Goal: Task Accomplishment & Management: Complete application form

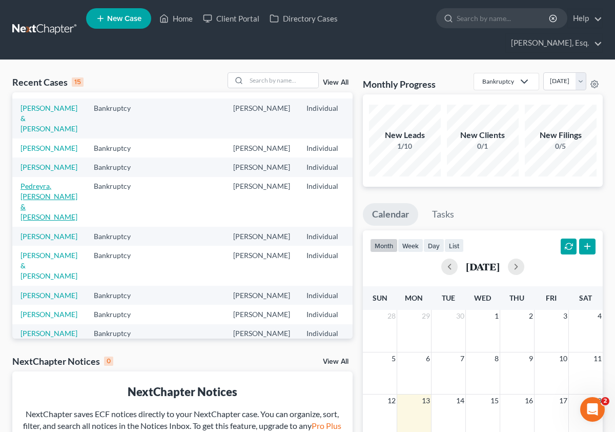
scroll to position [15, 0]
click at [38, 217] on link "Pedreyra, [PERSON_NAME] & [PERSON_NAME]" at bounding box center [49, 199] width 57 height 39
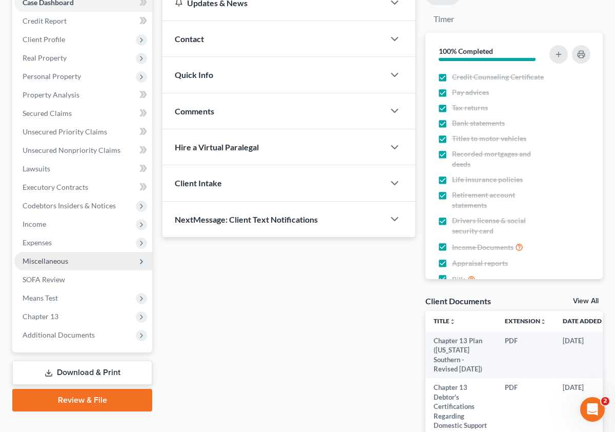
scroll to position [134, 0]
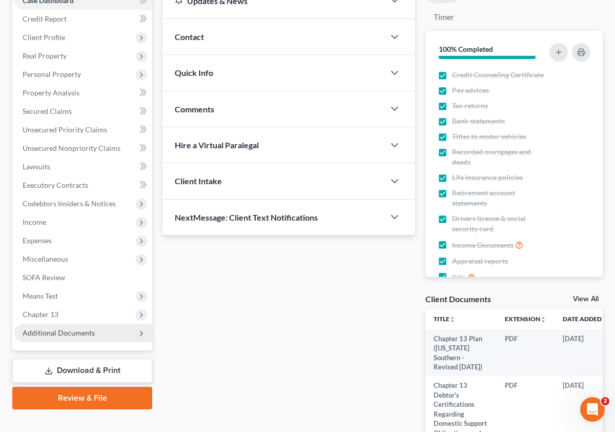
click at [133, 334] on span "Additional Documents" at bounding box center [83, 332] width 138 height 18
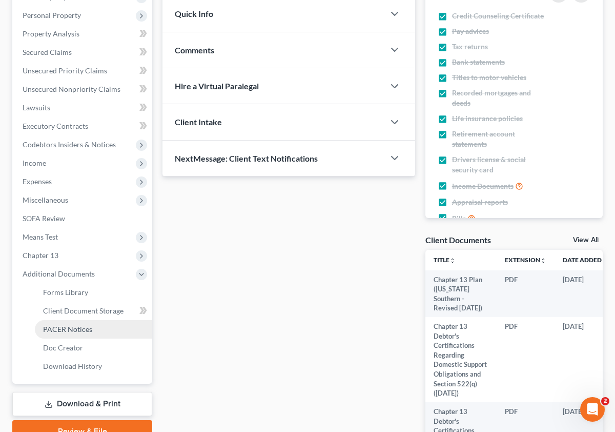
scroll to position [191, 0]
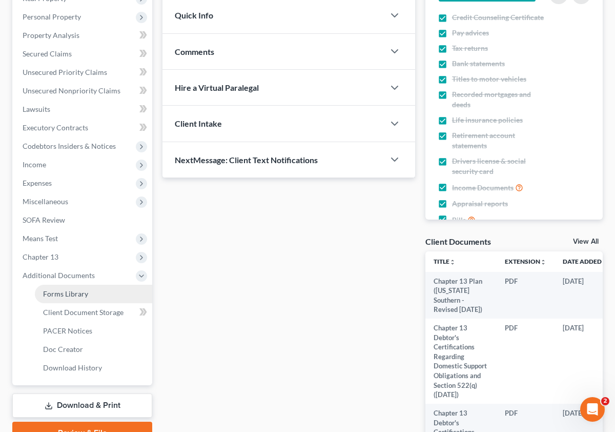
click at [84, 289] on span "Forms Library" at bounding box center [65, 293] width 45 height 9
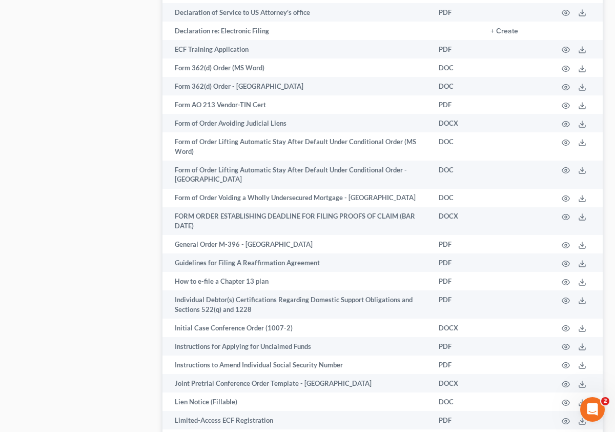
scroll to position [29, 0]
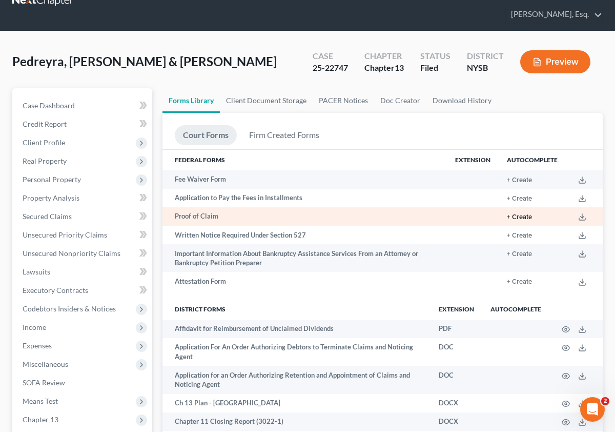
click at [522, 216] on button "+ Create" at bounding box center [519, 217] width 25 height 7
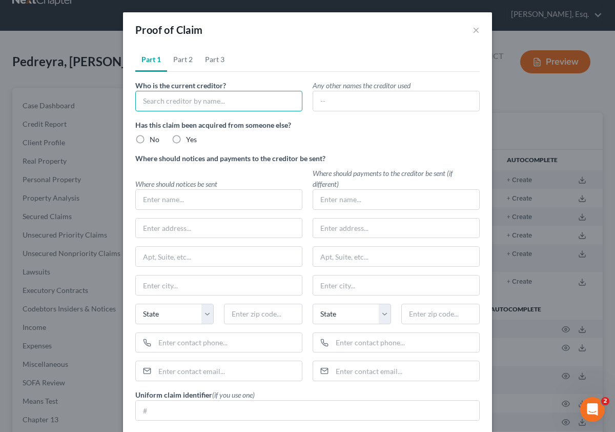
click at [218, 97] on input "text" at bounding box center [218, 101] width 167 height 21
click at [184, 100] on input "[PERSON_NAME]" at bounding box center [218, 101] width 167 height 21
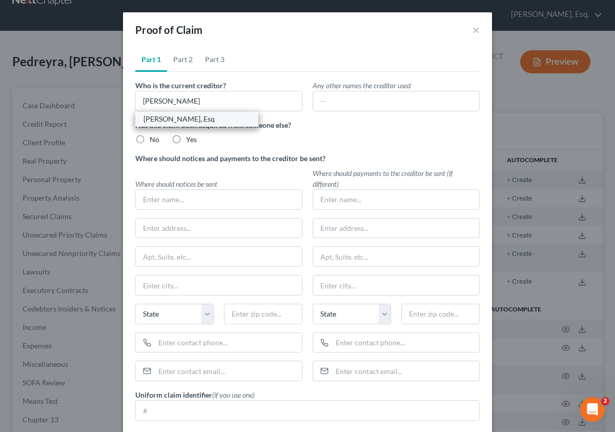
click at [186, 123] on div "[PERSON_NAME], Esq" at bounding box center [197, 119] width 107 height 10
type input "[PERSON_NAME], Esq"
type input "[STREET_ADDRESS]"
type input "[GEOGRAPHIC_DATA]"
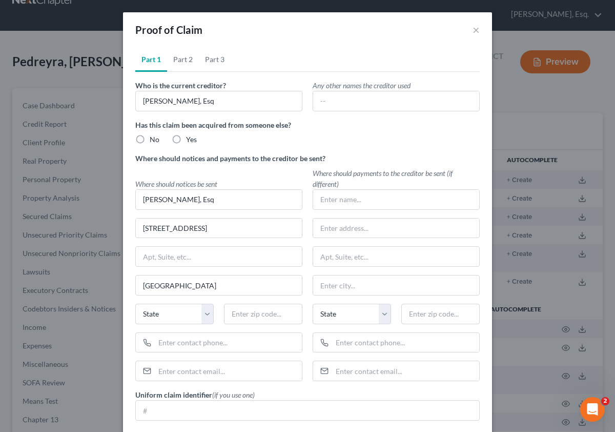
select select "35"
type input "10591"
click at [150, 138] on label "No" at bounding box center [155, 139] width 10 height 10
click at [154, 138] on input "No" at bounding box center [157, 137] width 7 height 7
radio input "true"
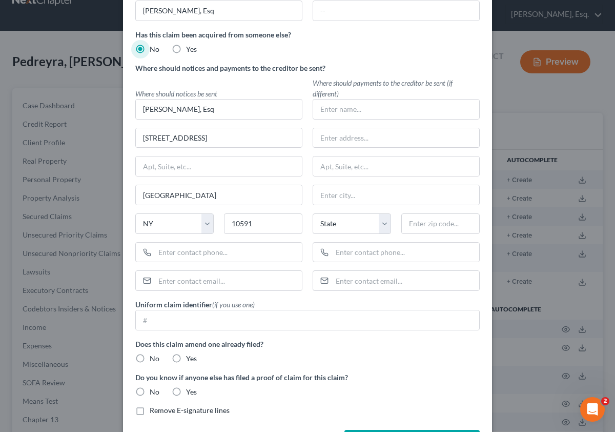
scroll to position [96, 0]
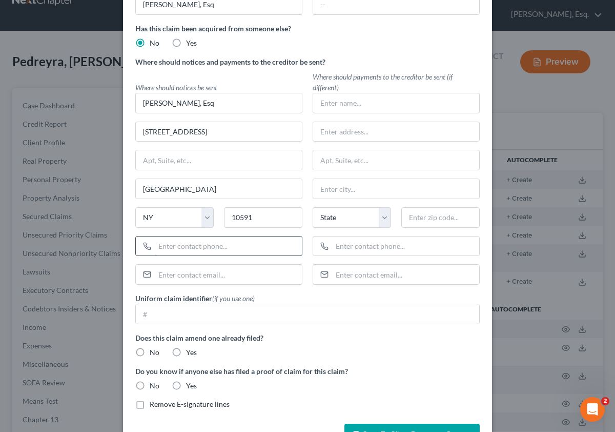
click at [172, 254] on input "text" at bounding box center [228, 245] width 147 height 19
type input "9145177565"
type input "[STREET_ADDRESS]"
type input "[GEOGRAPHIC_DATA], [GEOGRAPHIC_DATA]"
type input "[EMAIL_ADDRESS][DOMAIN_NAME]"
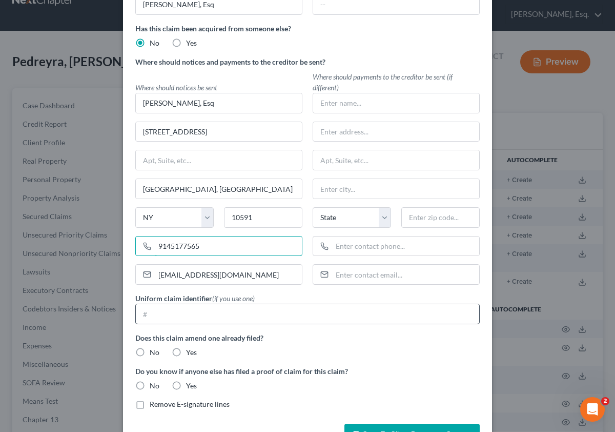
type input "[GEOGRAPHIC_DATA]"
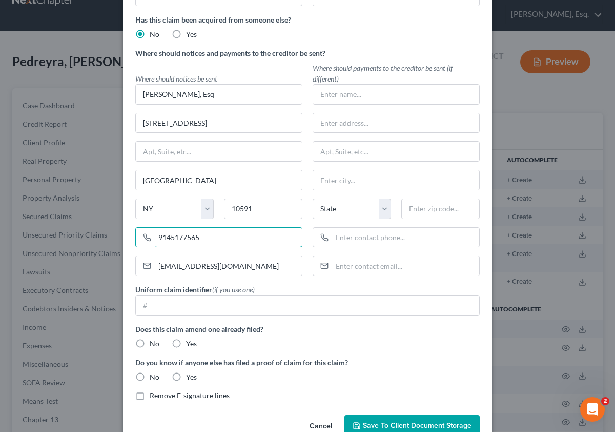
scroll to position [130, 0]
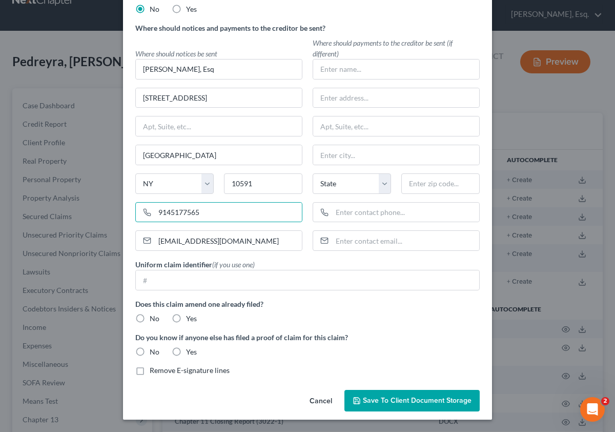
click at [150, 318] on label "No" at bounding box center [155, 318] width 10 height 10
click at [154, 318] on input "No" at bounding box center [157, 316] width 7 height 7
radio input "true"
click at [150, 355] on label "No" at bounding box center [155, 352] width 10 height 10
click at [154, 353] on input "No" at bounding box center [157, 350] width 7 height 7
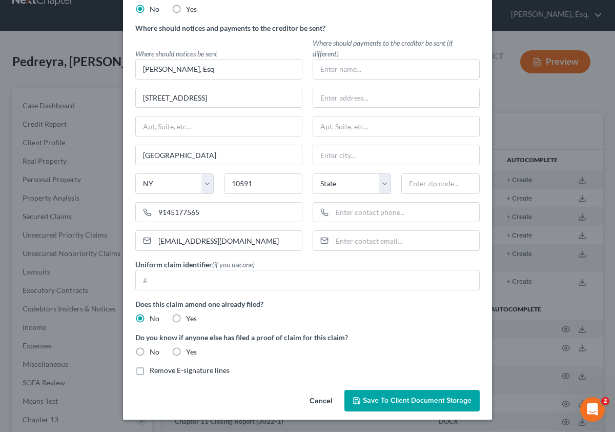
radio input "true"
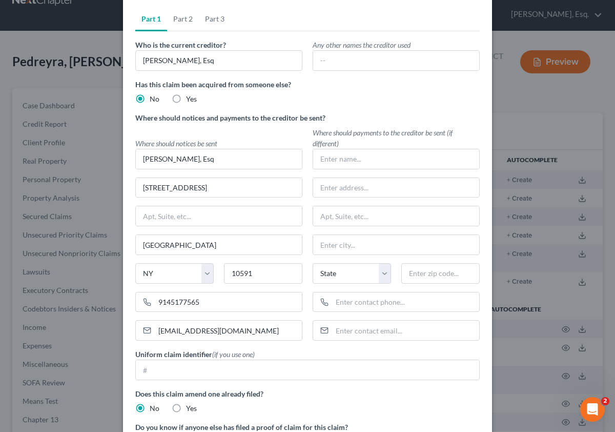
scroll to position [0, 0]
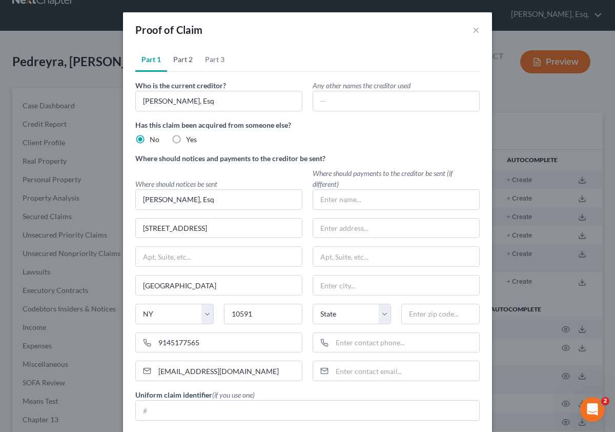
click at [184, 54] on link "Part 2" at bounding box center [183, 59] width 32 height 25
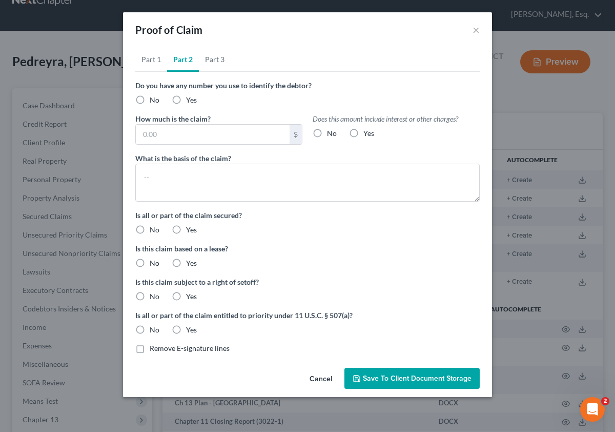
click at [150, 95] on label "No" at bounding box center [155, 100] width 10 height 10
click at [154, 95] on input "No" at bounding box center [157, 98] width 7 height 7
radio input "true"
click at [249, 137] on input "text" at bounding box center [213, 134] width 154 height 19
type input "3,850"
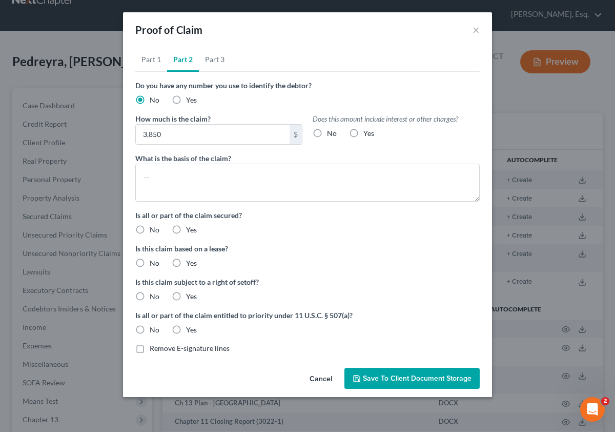
click at [327, 133] on label "No" at bounding box center [332, 133] width 10 height 10
click at [331, 133] on input "No" at bounding box center [334, 131] width 7 height 7
radio input "true"
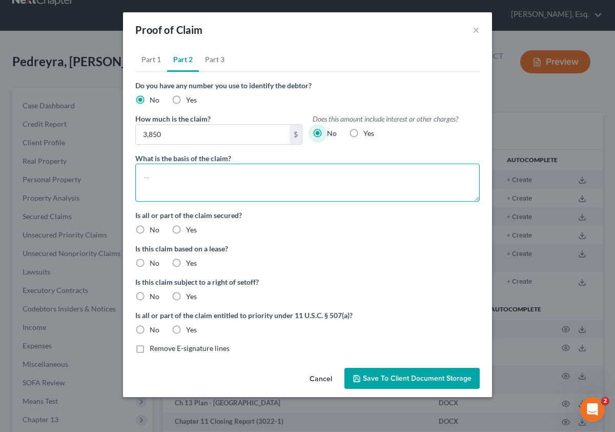
click at [292, 190] on textarea at bounding box center [307, 183] width 344 height 38
type textarea "Attorneys Fees/costs"
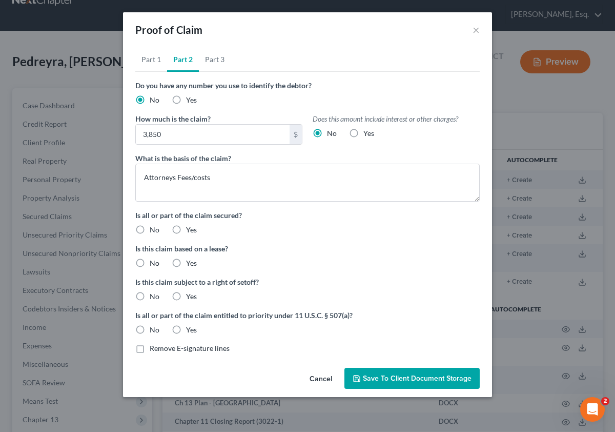
click at [150, 229] on label "No" at bounding box center [155, 230] width 10 height 10
click at [154, 229] on input "No" at bounding box center [157, 228] width 7 height 7
radio input "true"
click at [150, 265] on label "No" at bounding box center [155, 263] width 10 height 10
click at [154, 265] on input "No" at bounding box center [157, 261] width 7 height 7
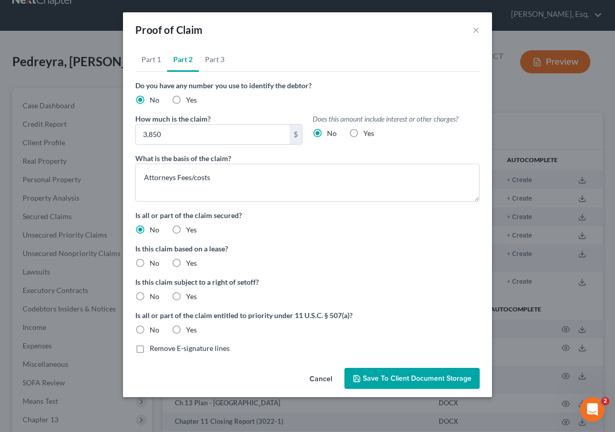
radio input "true"
click at [150, 296] on label "No" at bounding box center [155, 296] width 10 height 10
click at [154, 296] on input "No" at bounding box center [157, 294] width 7 height 7
radio input "true"
drag, startPoint x: 294, startPoint y: 315, endPoint x: 349, endPoint y: 316, distance: 54.9
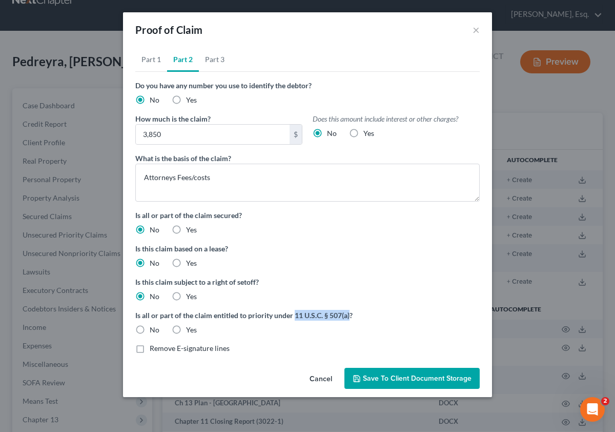
click at [349, 316] on label "Is all or part of the claim entitled to priority under 11 U.S.C. § 507(a)?" at bounding box center [307, 315] width 344 height 11
copy label "11 U.S.C. § 507(a)"
click at [186, 333] on label "Yes" at bounding box center [191, 329] width 11 height 10
click at [190, 331] on input "Yes" at bounding box center [193, 327] width 7 height 7
radio input "true"
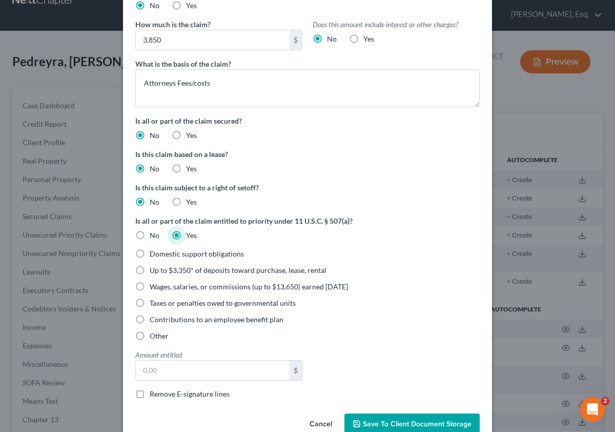
scroll to position [96, 0]
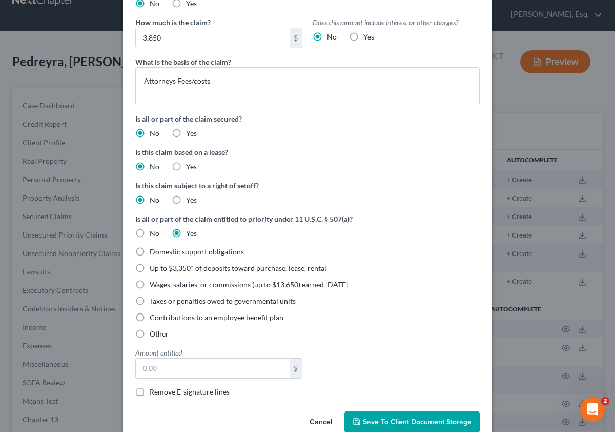
click at [150, 335] on label "Other" at bounding box center [159, 334] width 19 height 10
click at [154, 335] on input "Other" at bounding box center [157, 332] width 7 height 7
radio input "true"
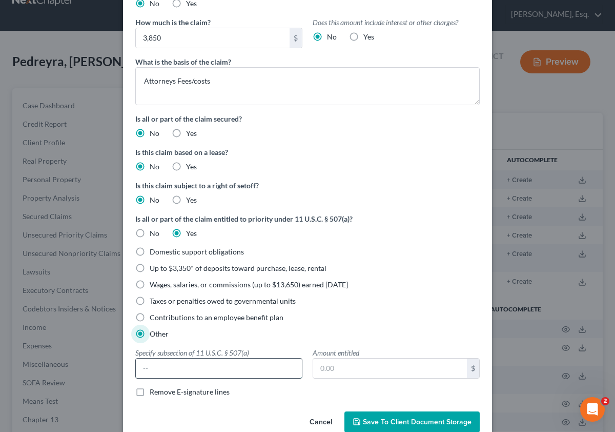
click at [214, 364] on input "text" at bounding box center [219, 367] width 166 height 19
paste input "§ 507(a)(2) – Administrative expenses"
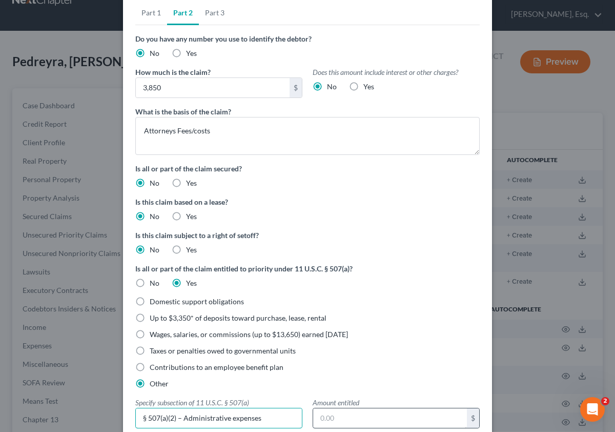
scroll to position [0, 0]
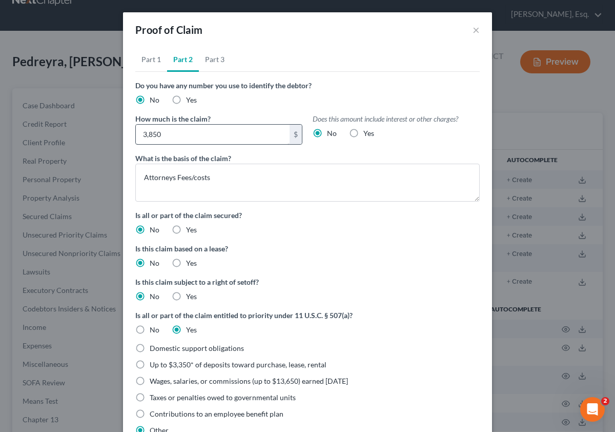
type input "§ 507(a)(2) – Administrative expenses"
click at [196, 131] on input "3,850" at bounding box center [213, 134] width 154 height 19
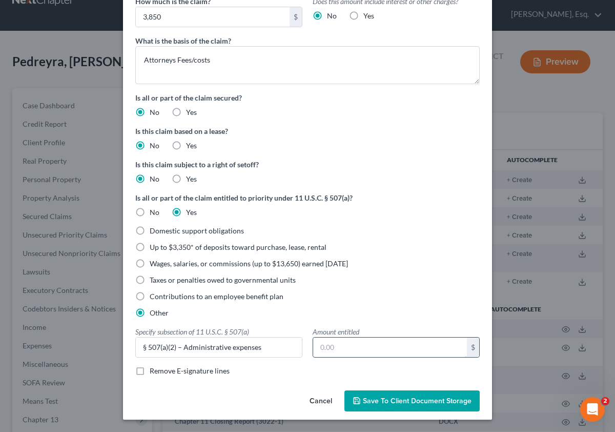
click at [341, 355] on input "text" at bounding box center [390, 346] width 154 height 19
click at [339, 349] on input "text" at bounding box center [390, 346] width 154 height 19
paste input "3,850"
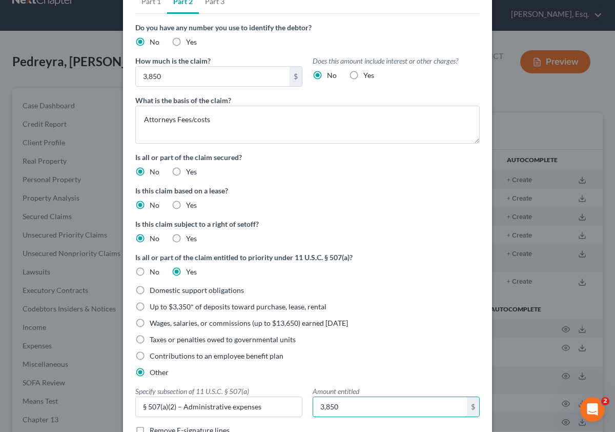
scroll to position [0, 0]
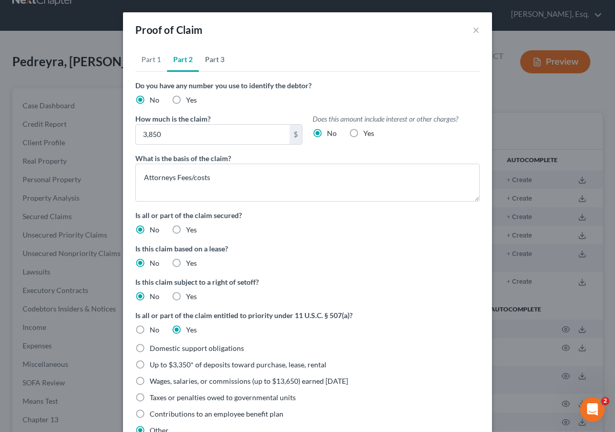
type input "3,850"
click at [212, 63] on link "Part 3" at bounding box center [215, 59] width 32 height 25
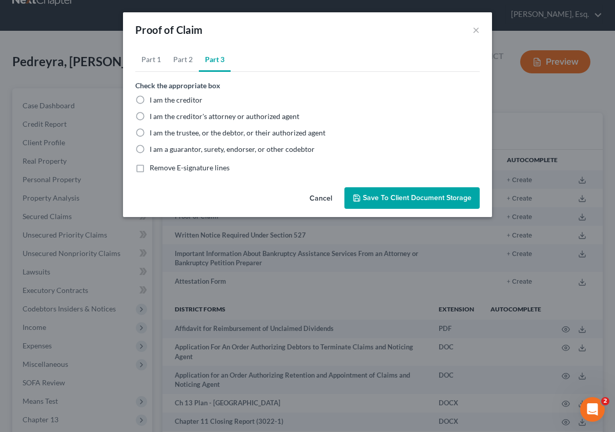
click at [167, 100] on span "I am the creditor" at bounding box center [176, 99] width 53 height 9
click at [160, 100] on input "I am the creditor" at bounding box center [157, 98] width 7 height 7
radio input "true"
click at [398, 199] on span "Save to Client Document Storage" at bounding box center [417, 197] width 109 height 9
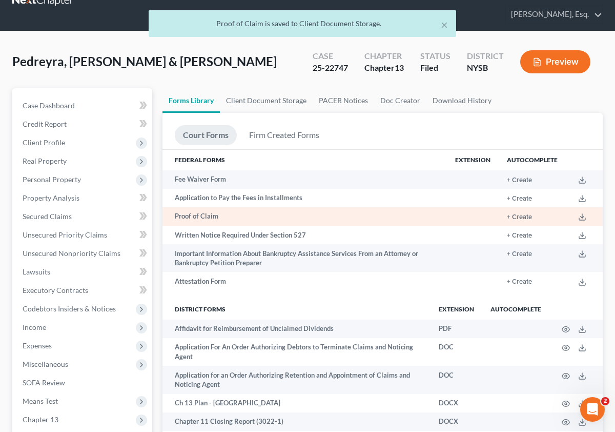
click at [587, 218] on td at bounding box center [584, 216] width 37 height 18
click at [581, 217] on icon at bounding box center [582, 217] width 8 height 8
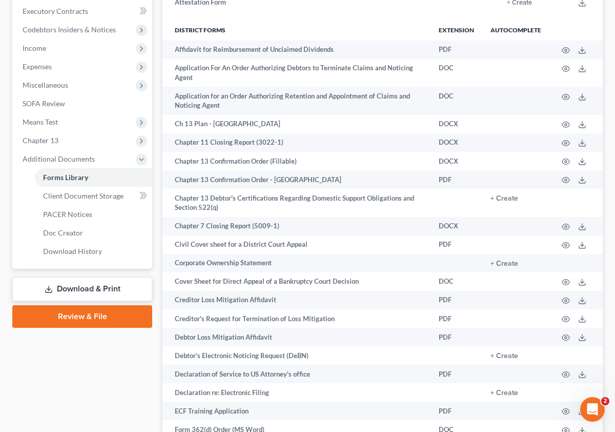
scroll to position [315, 0]
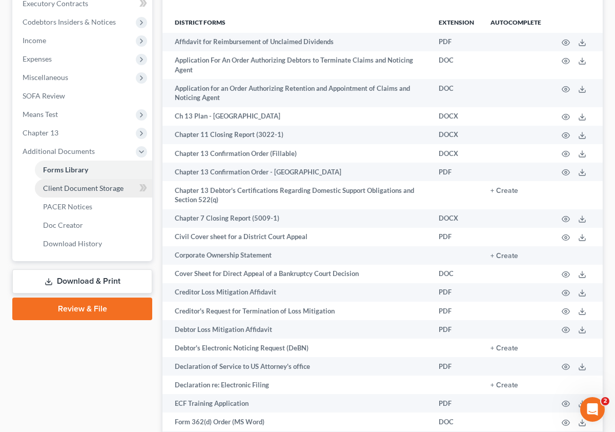
click at [91, 192] on span "Client Document Storage" at bounding box center [83, 188] width 80 height 9
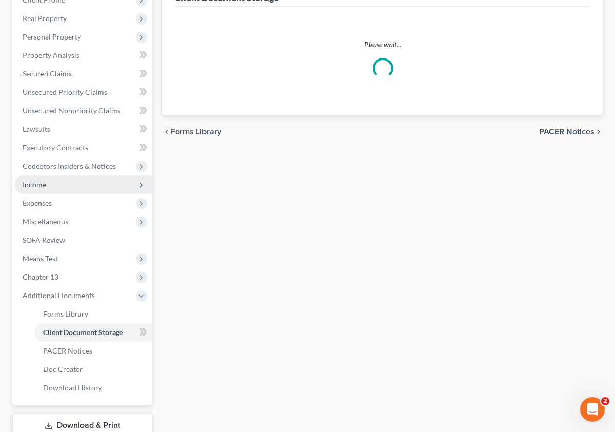
select select "0"
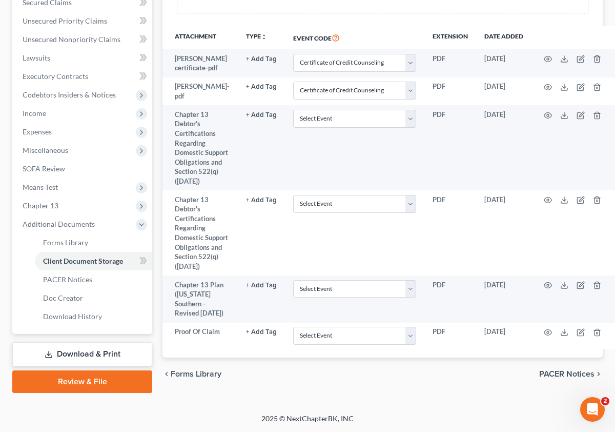
scroll to position [317, 0]
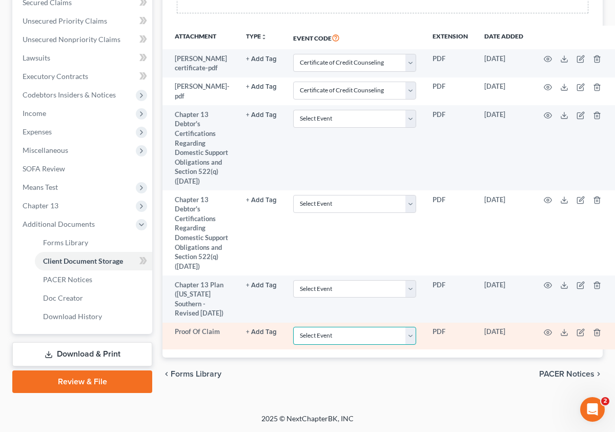
click at [372, 336] on select "Select Event Certificate of Credit Counseling Chapter 13 Calculation of Disposa…" at bounding box center [354, 336] width 123 height 18
click at [560, 334] on icon at bounding box center [564, 332] width 8 height 8
click at [577, 335] on icon "button" at bounding box center [581, 332] width 8 height 8
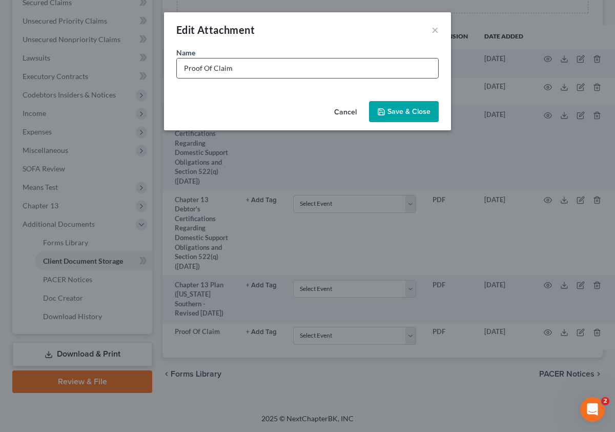
click at [378, 69] on input "Proof Of Claim" at bounding box center [307, 67] width 261 height 19
click at [400, 117] on button "Save & Close" at bounding box center [404, 112] width 70 height 22
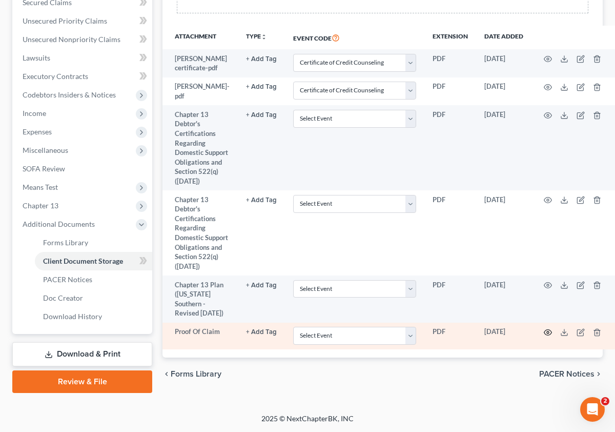
click at [544, 334] on icon "button" at bounding box center [548, 332] width 8 height 8
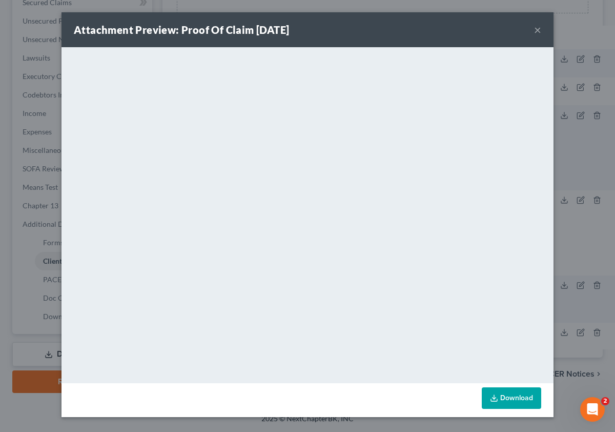
click at [539, 26] on button "×" at bounding box center [537, 30] width 7 height 12
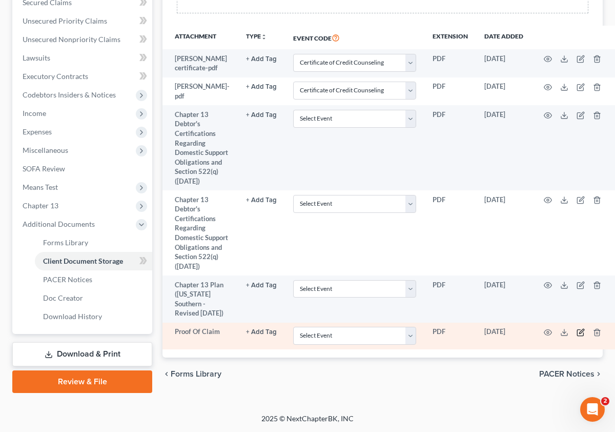
click at [577, 335] on icon "button" at bounding box center [581, 332] width 8 height 8
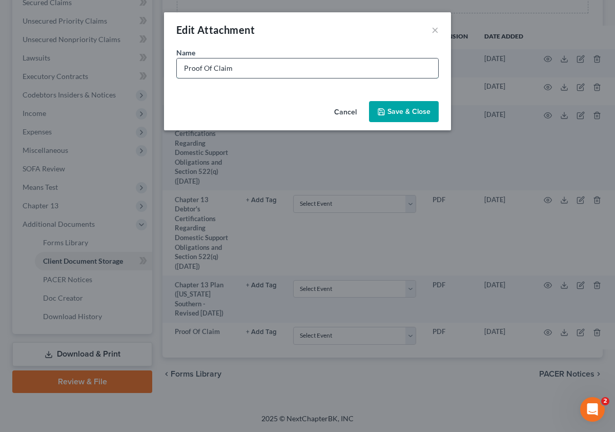
click at [358, 64] on input "Proof Of Claim" at bounding box center [307, 67] width 261 height 19
click at [333, 116] on button "Cancel" at bounding box center [345, 112] width 39 height 21
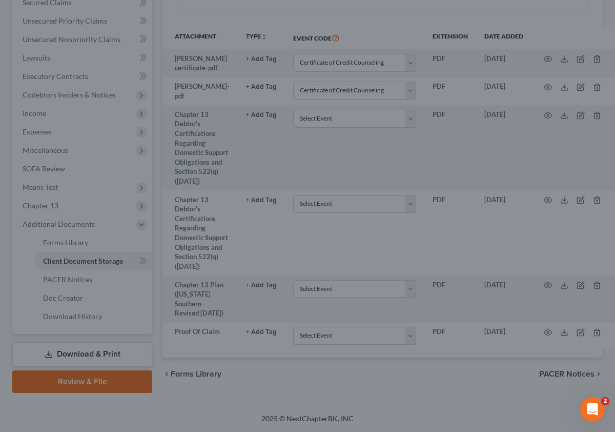
click at [333, 116] on div "Cancel Save & Close" at bounding box center [307, 107] width 250 height 29
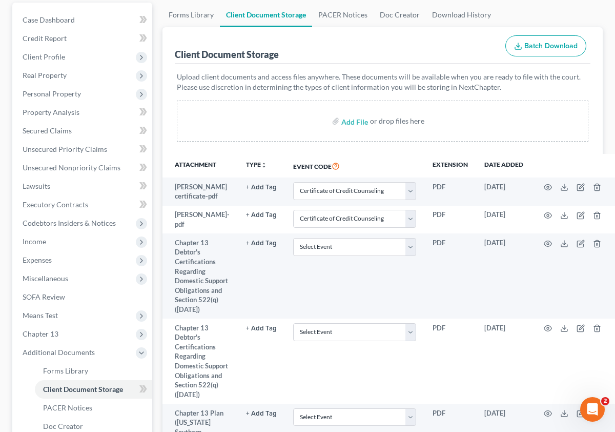
scroll to position [123, 0]
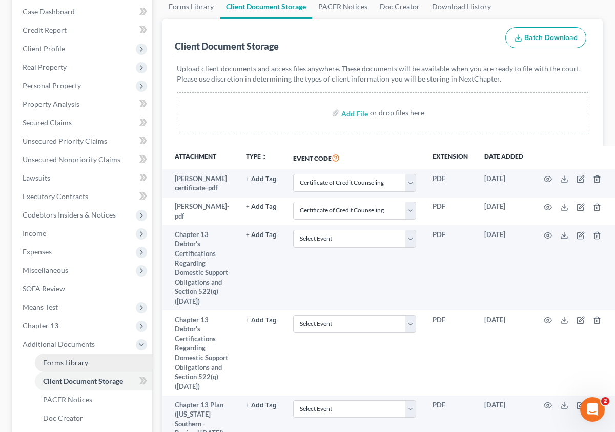
click at [96, 358] on link "Forms Library" at bounding box center [93, 362] width 117 height 18
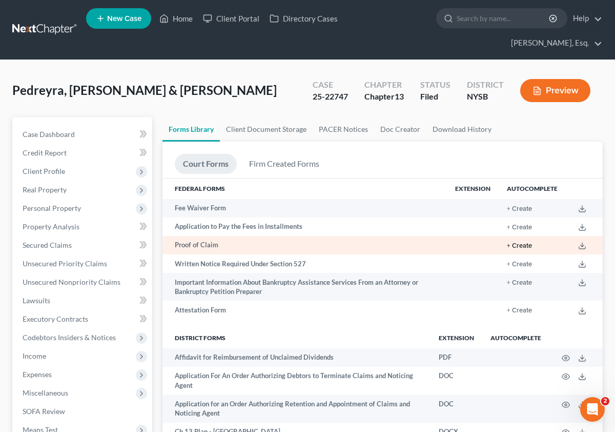
click at [512, 244] on button "+ Create" at bounding box center [519, 245] width 25 height 7
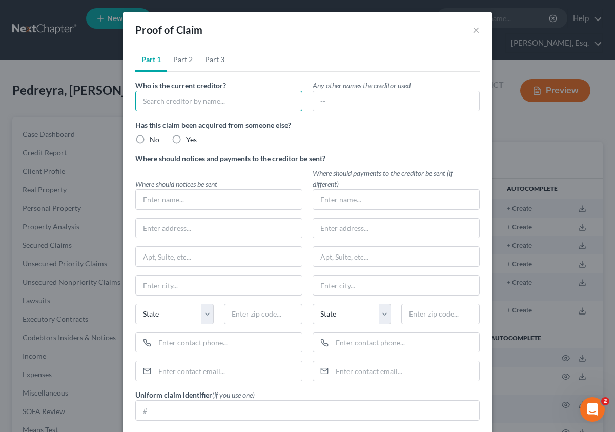
click at [260, 98] on input "text" at bounding box center [218, 101] width 167 height 21
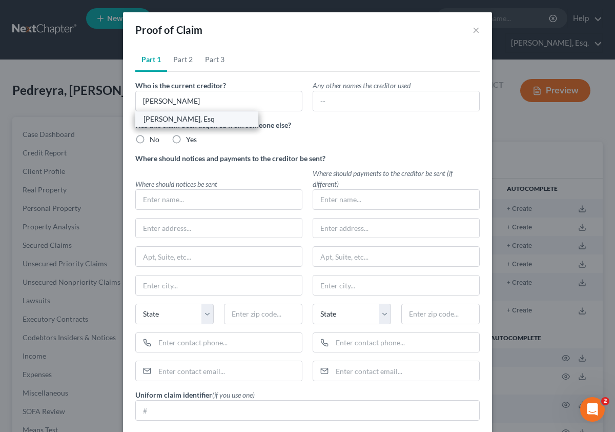
click at [197, 116] on div "[PERSON_NAME], Esq" at bounding box center [197, 119] width 107 height 10
type input "[PERSON_NAME], Esq"
radio input "true"
type input "[PERSON_NAME], Esq"
type input "[STREET_ADDRESS]"
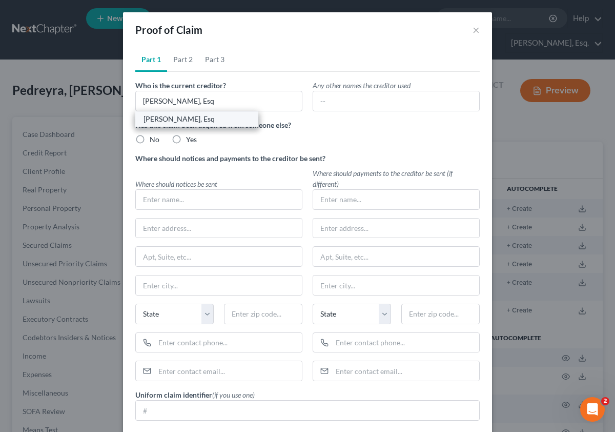
type input "[GEOGRAPHIC_DATA]"
select select "35"
type input "10591"
radio input "true"
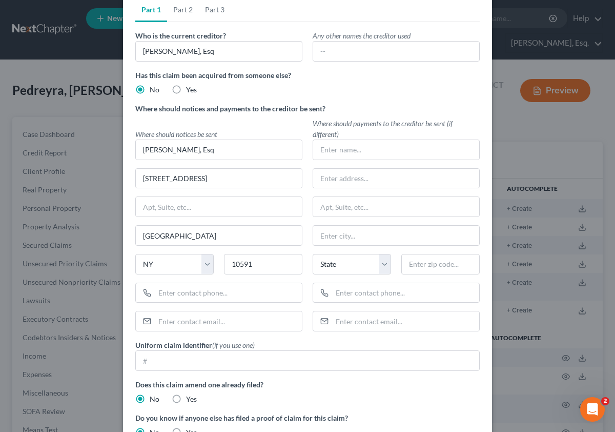
scroll to position [62, 0]
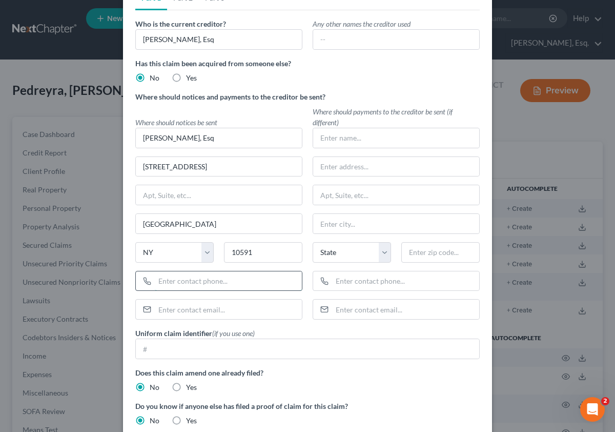
click at [171, 272] on input "text" at bounding box center [228, 280] width 147 height 19
type input "9145177565"
type input "[STREET_ADDRESS]"
type input "[GEOGRAPHIC_DATA], [GEOGRAPHIC_DATA]"
type input "[EMAIL_ADDRESS][DOMAIN_NAME]"
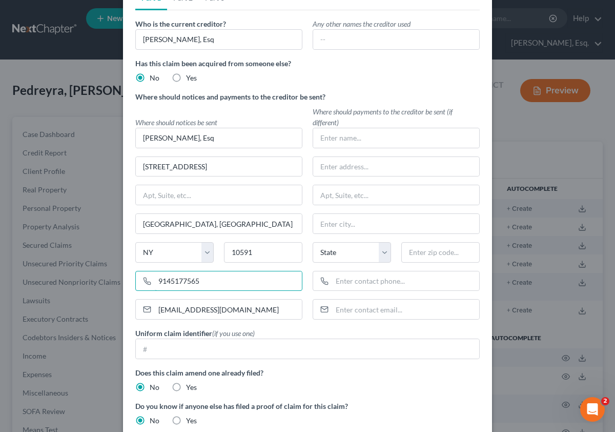
type input "[GEOGRAPHIC_DATA]"
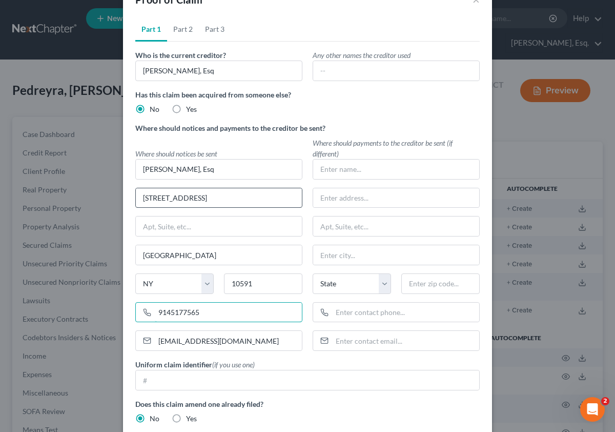
scroll to position [0, 0]
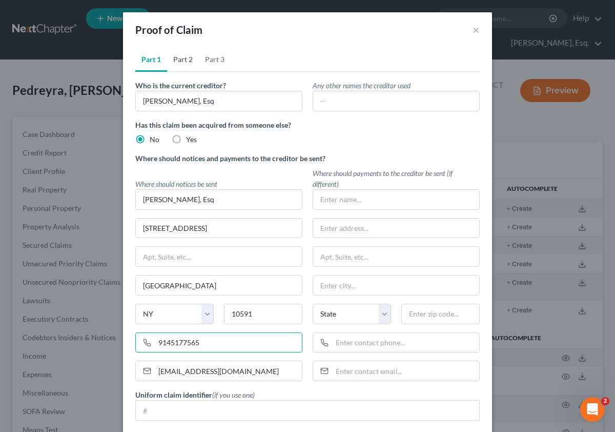
click at [185, 71] on link "Part 2" at bounding box center [183, 59] width 32 height 25
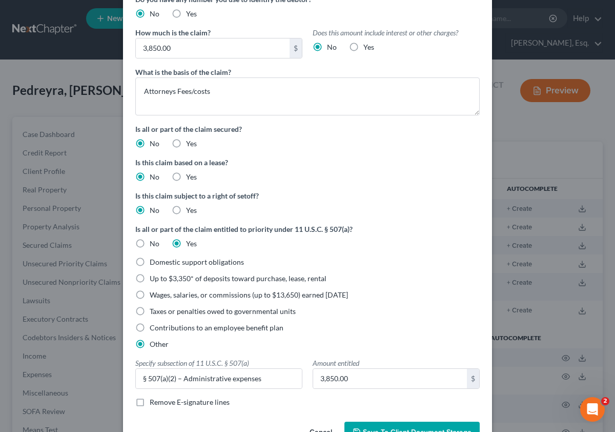
scroll to position [108, 0]
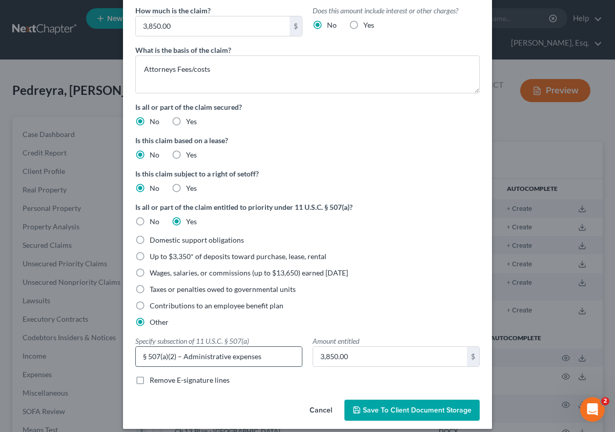
click at [192, 361] on input "§ 507(a)(2) – Administrative expenses" at bounding box center [219, 356] width 166 height 19
click at [137, 356] on input "§ 507(a)(2) – Administrative expenses" at bounding box center [219, 356] width 166 height 19
drag, startPoint x: 153, startPoint y: 356, endPoint x: 327, endPoint y: 365, distance: 174.0
click at [327, 365] on div "Domestic support obligations Up to $3,350* of deposits toward purchase, lease, …" at bounding box center [307, 305] width 355 height 140
type input "3"
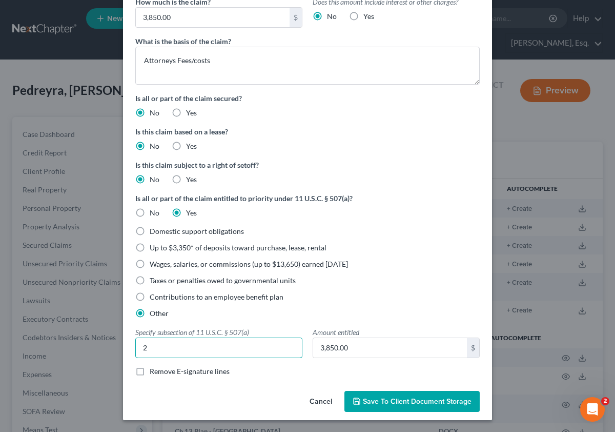
scroll to position [117, 0]
type input "2"
click at [390, 396] on span "Save to Client Document Storage" at bounding box center [417, 400] width 109 height 9
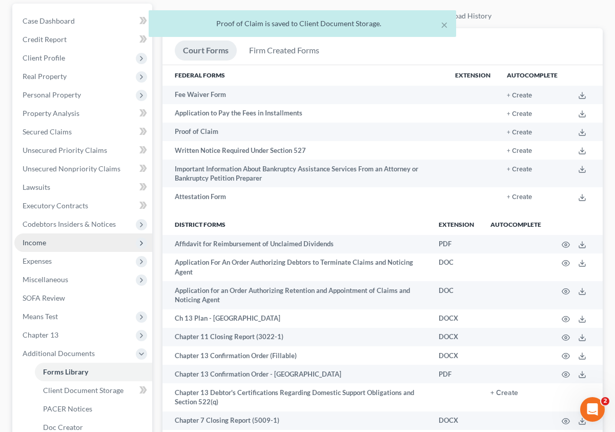
scroll to position [262, 0]
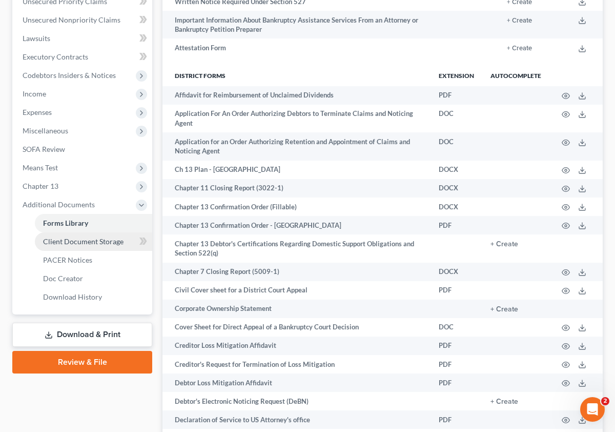
click at [89, 245] on span "Client Document Storage" at bounding box center [83, 241] width 80 height 9
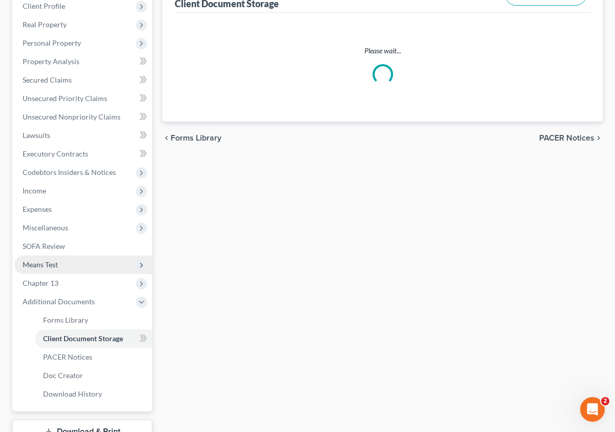
select select "0"
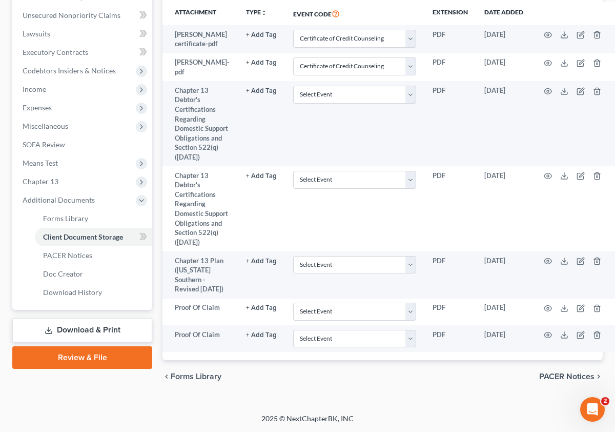
scroll to position [344, 0]
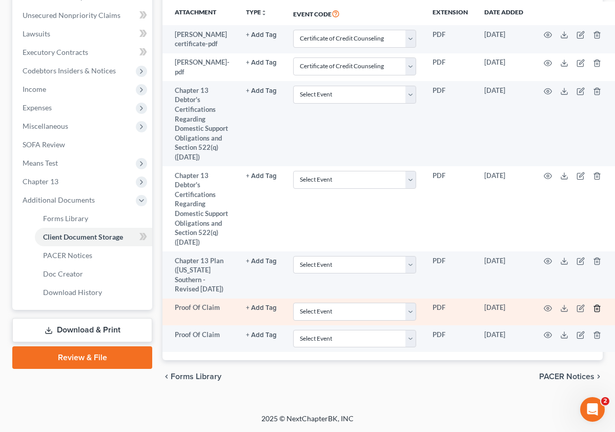
click at [593, 307] on icon "button" at bounding box center [597, 308] width 8 height 8
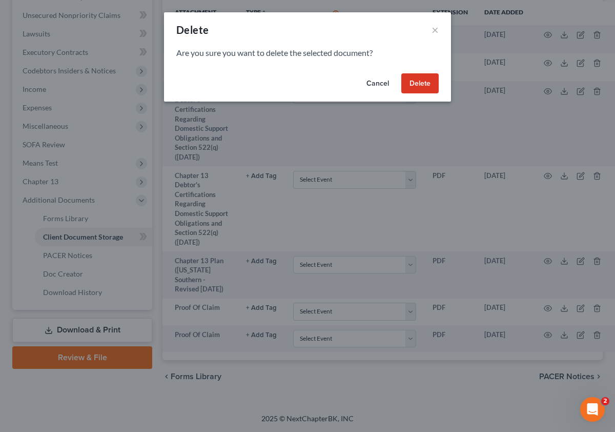
click at [420, 79] on button "Delete" at bounding box center [419, 83] width 37 height 21
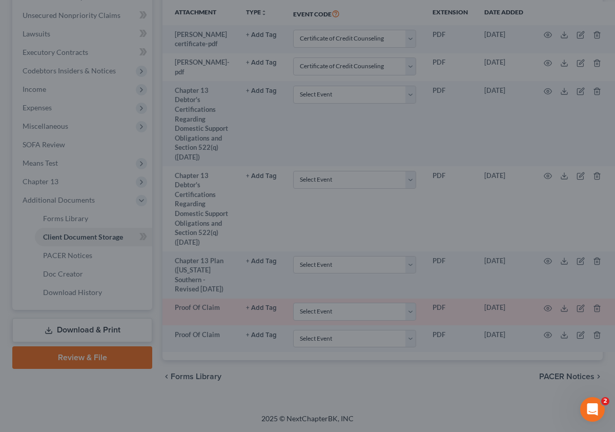
scroll to position [317, 0]
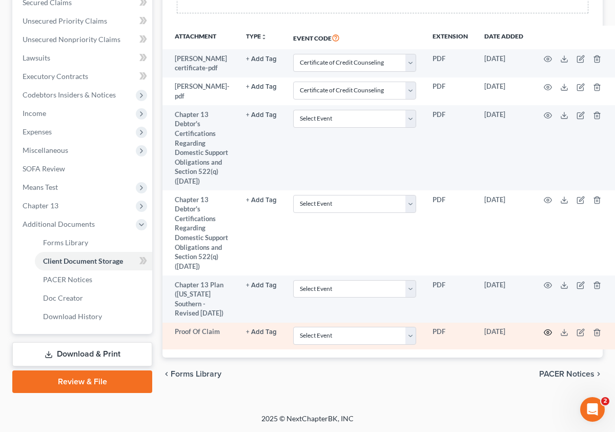
click at [544, 333] on icon "button" at bounding box center [548, 332] width 8 height 8
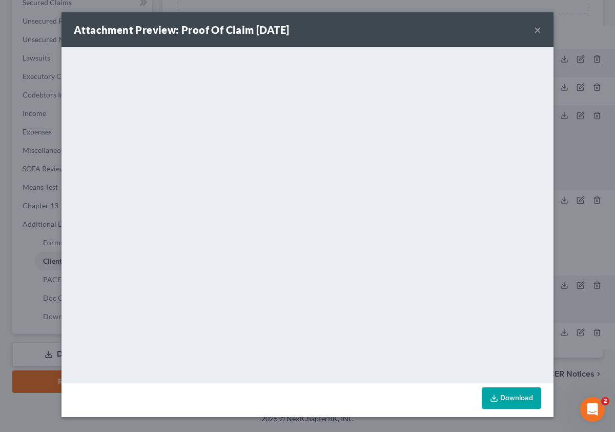
click at [521, 395] on link "Download" at bounding box center [511, 398] width 59 height 22
click at [533, 31] on div "Attachment Preview: Proof Of Claim [DATE] ×" at bounding box center [308, 29] width 492 height 35
click at [536, 30] on button "×" at bounding box center [537, 30] width 7 height 12
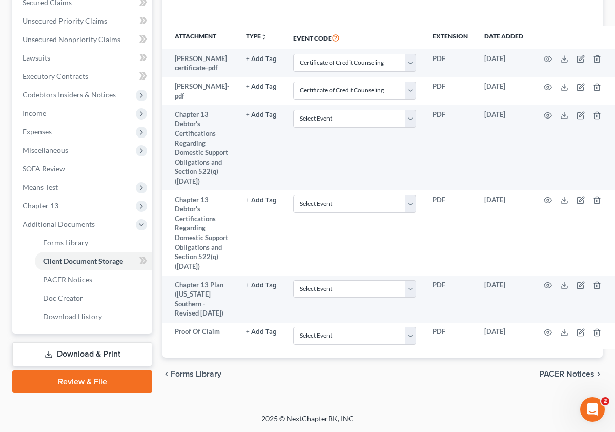
scroll to position [33, 0]
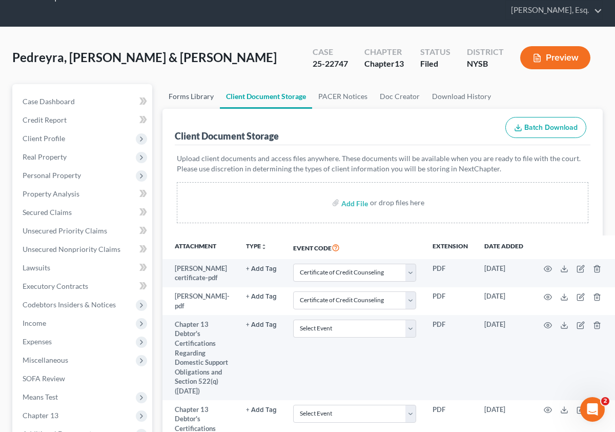
click at [192, 104] on link "Forms Library" at bounding box center [191, 96] width 57 height 25
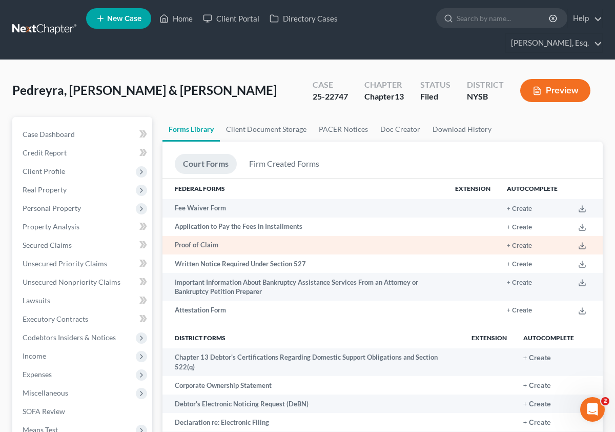
click at [252, 249] on td "Proof of Claim" at bounding box center [305, 245] width 285 height 18
click at [525, 247] on button "+ Create" at bounding box center [519, 245] width 25 height 7
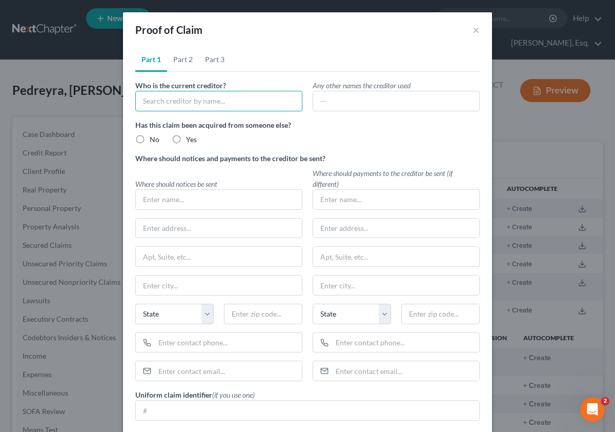
click at [219, 106] on input "text" at bounding box center [218, 101] width 167 height 21
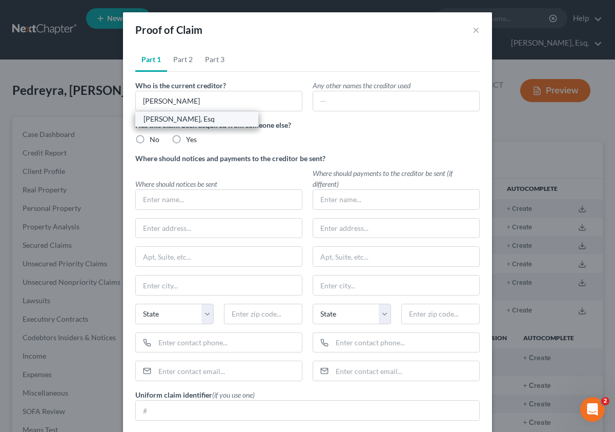
click at [182, 118] on div "[PERSON_NAME], Esq" at bounding box center [197, 119] width 107 height 10
type input "[PERSON_NAME], Esq"
radio input "true"
type input "[PERSON_NAME], Esq"
type input "[STREET_ADDRESS]"
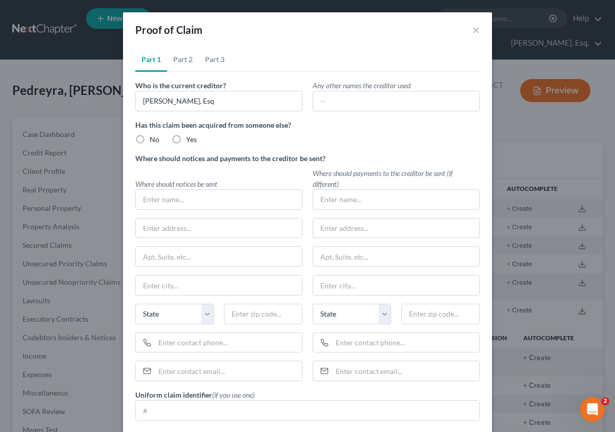
type input "[GEOGRAPHIC_DATA]"
select select "35"
type input "10591"
type input "9145177565"
type input "[EMAIL_ADDRESS][DOMAIN_NAME]"
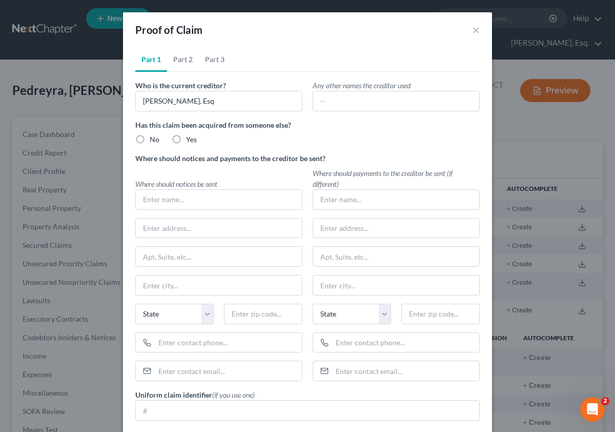
radio input "true"
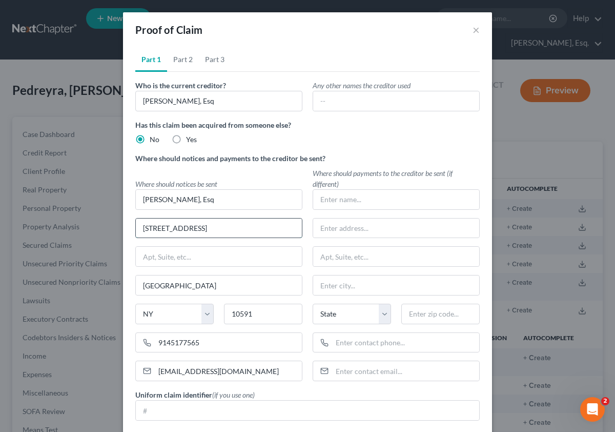
click at [172, 229] on input "[STREET_ADDRESS]" at bounding box center [219, 227] width 166 height 19
click at [150, 294] on input "[GEOGRAPHIC_DATA]" at bounding box center [219, 284] width 166 height 19
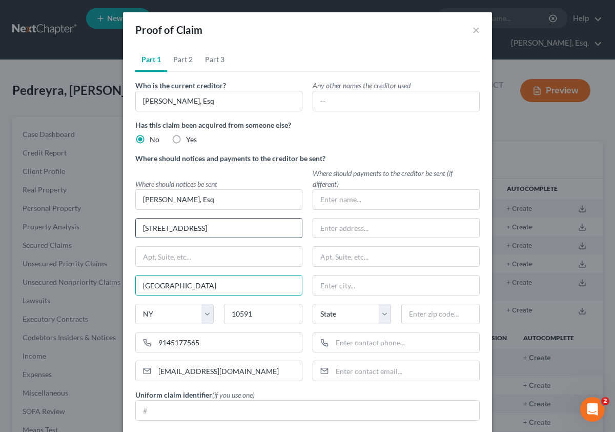
click at [199, 232] on input "[STREET_ADDRESS]" at bounding box center [219, 227] width 166 height 19
type input "[STREET_ADDRESS]"
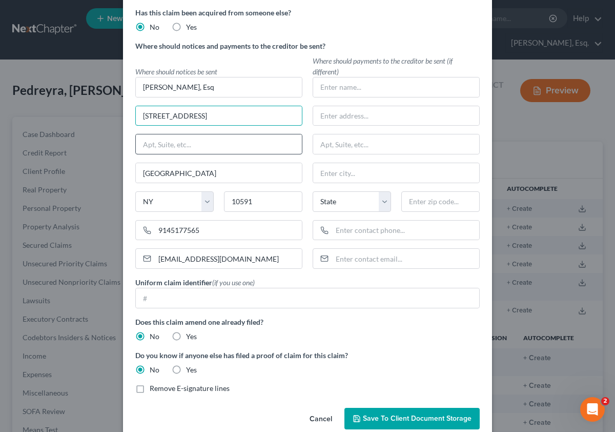
scroll to position [130, 0]
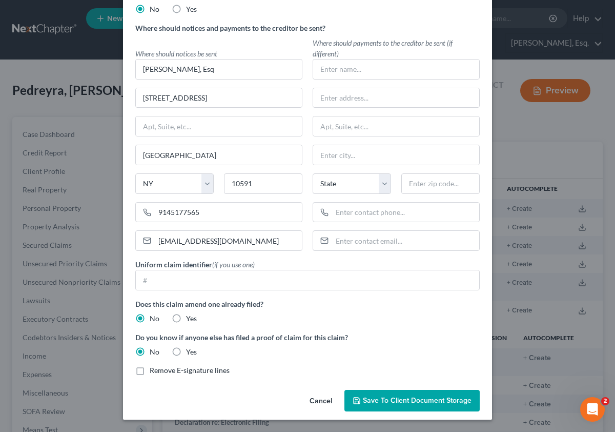
click at [381, 398] on span "Save to Client Document Storage" at bounding box center [417, 400] width 109 height 9
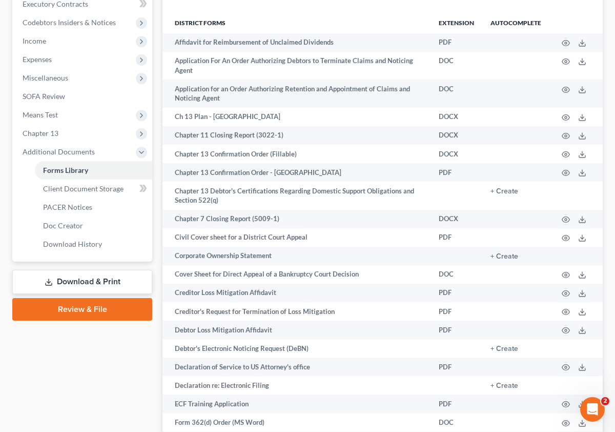
scroll to position [302, 0]
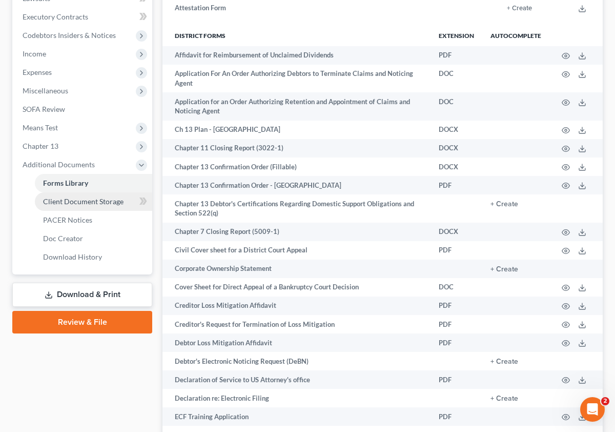
click at [92, 206] on link "Client Document Storage" at bounding box center [93, 201] width 117 height 18
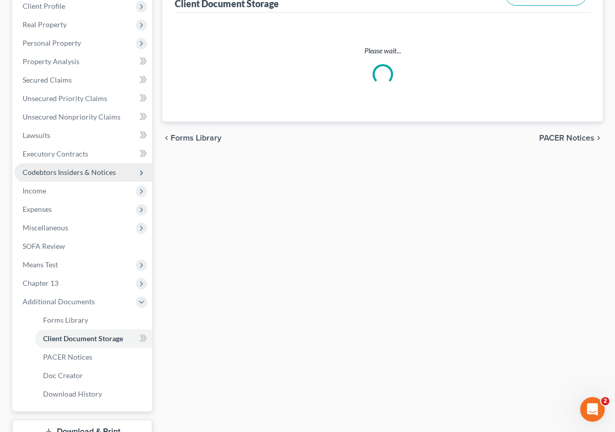
select select "0"
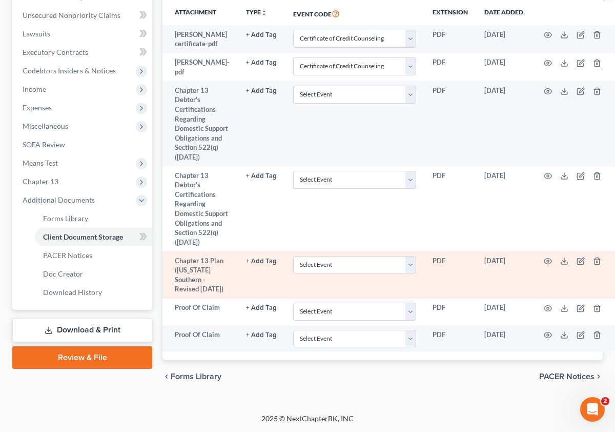
scroll to position [344, 0]
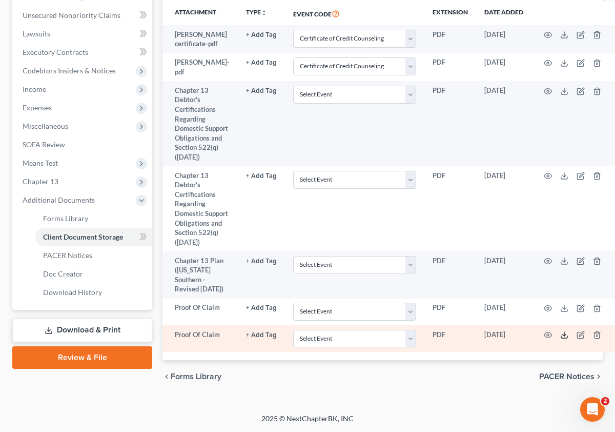
click at [560, 334] on icon at bounding box center [564, 335] width 8 height 8
